Goal: Task Accomplishment & Management: Use online tool/utility

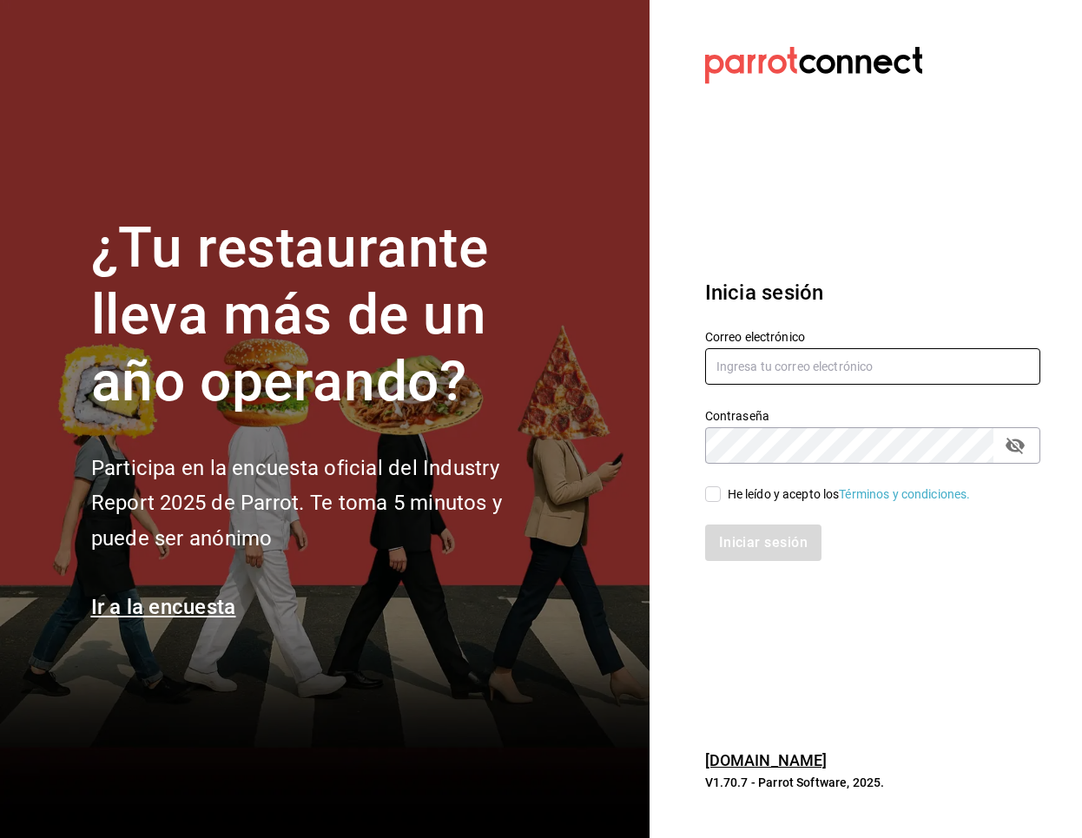
type input "[EMAIL_ADDRESS][DOMAIN_NAME]"
click at [739, 489] on div "He leído y acepto los Términos y condiciones." at bounding box center [849, 495] width 243 height 18
click at [721, 489] on input "He leído y acepto los Términos y condiciones." at bounding box center [713, 494] width 16 height 16
checkbox input "true"
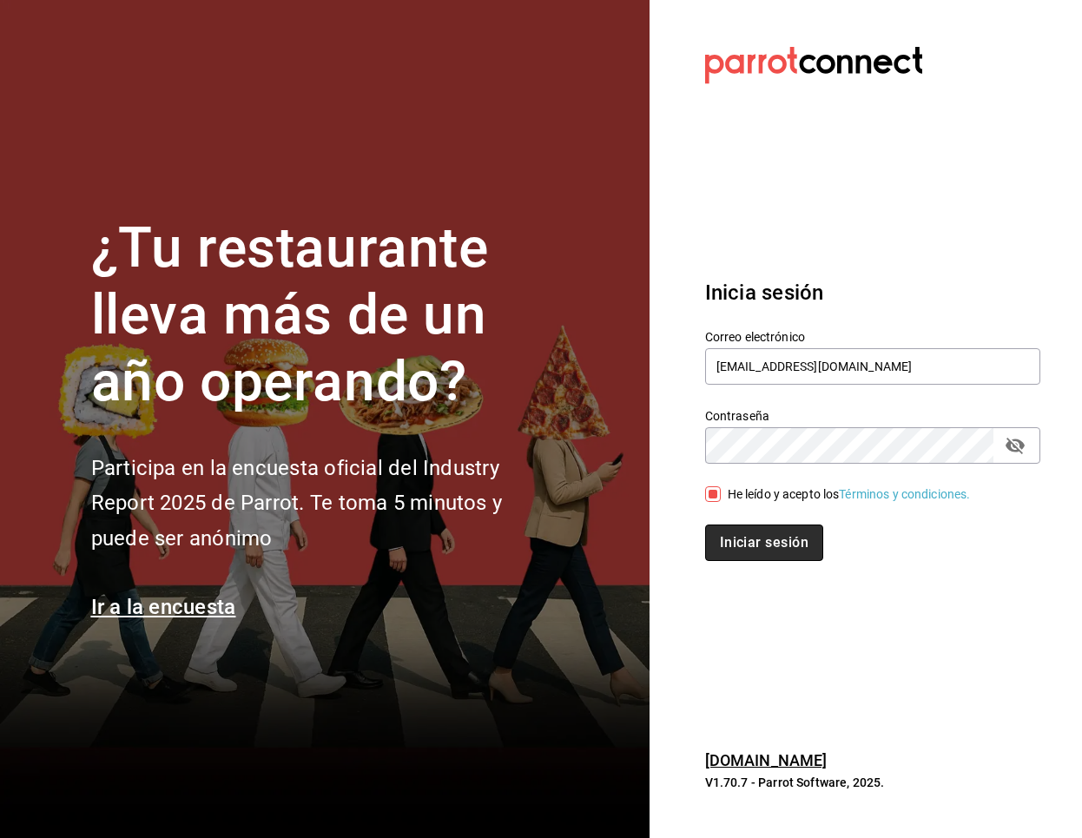
click at [743, 539] on button "Iniciar sesión" at bounding box center [764, 543] width 118 height 36
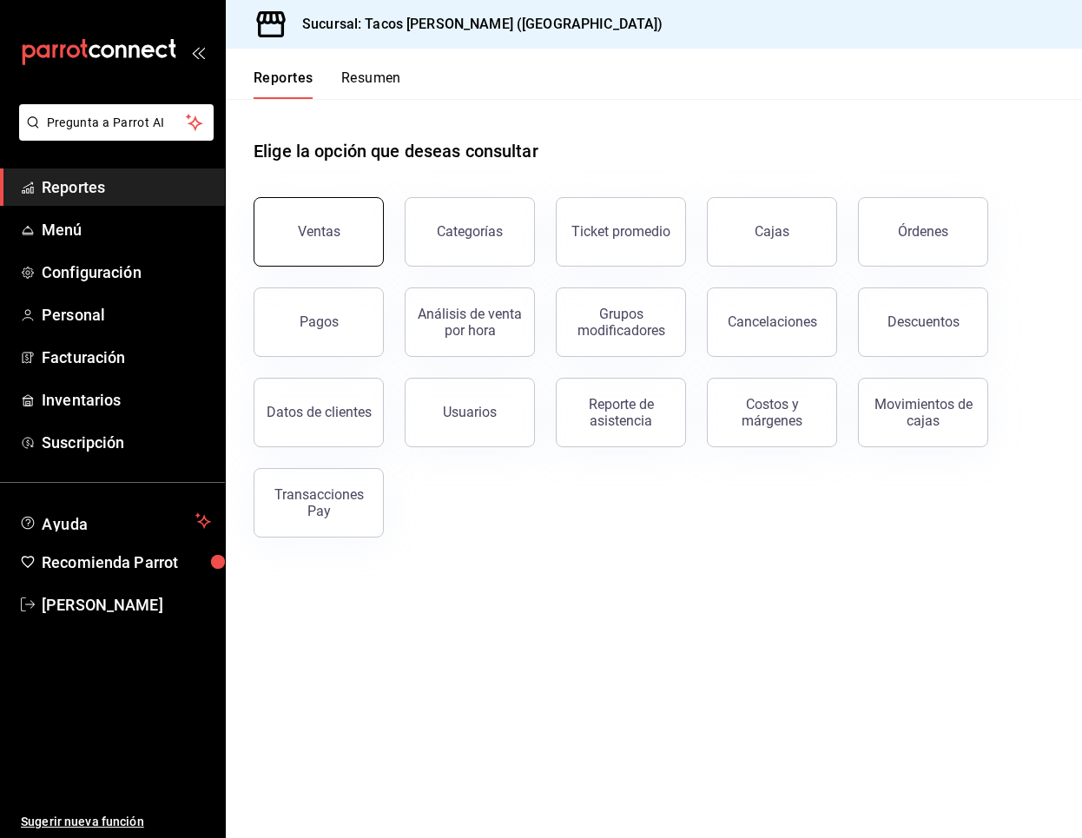
click at [346, 234] on button "Ventas" at bounding box center [319, 231] width 130 height 69
